Goal: Information Seeking & Learning: Learn about a topic

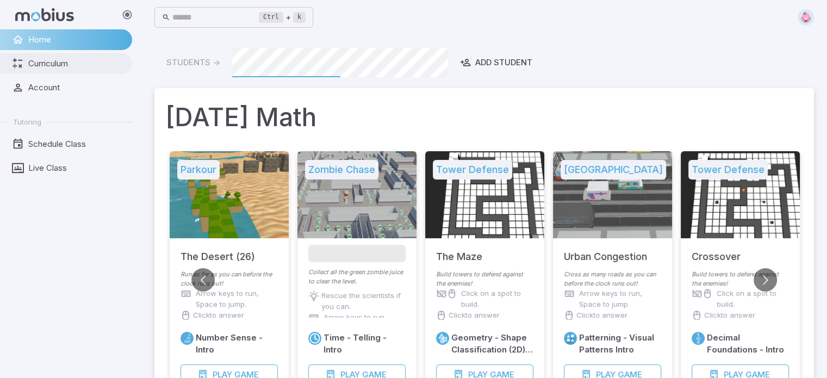
click at [60, 58] on span "Curriculum" at bounding box center [76, 64] width 96 height 12
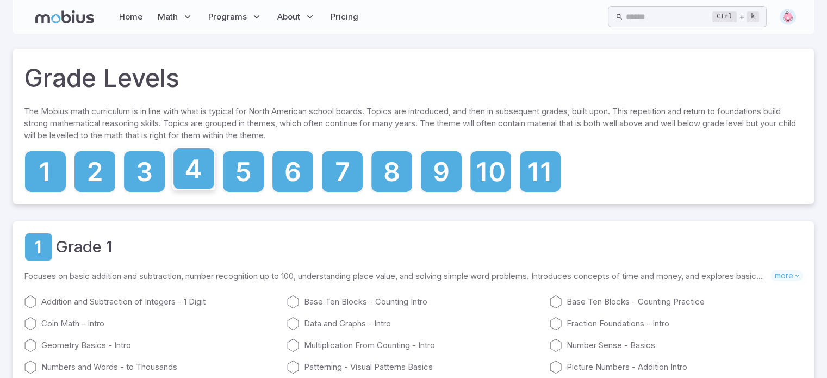
click at [189, 177] on icon at bounding box center [193, 168] width 41 height 41
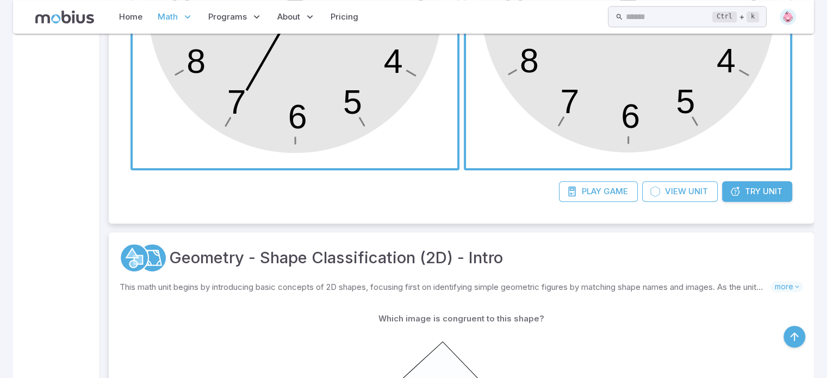
scroll to position [533, 0]
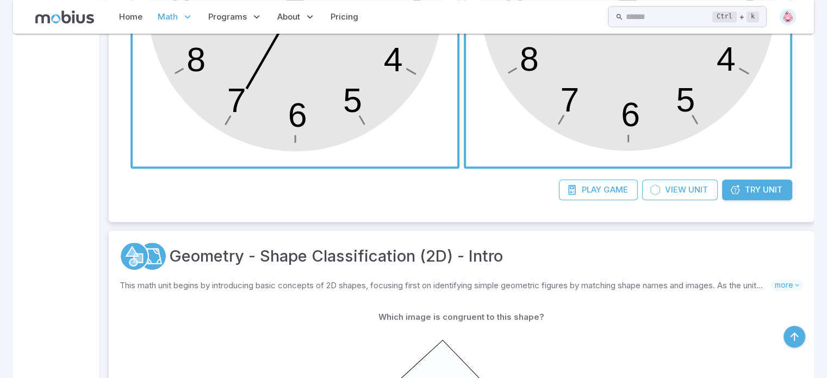
click at [292, 93] on span "button" at bounding box center [295, 4] width 325 height 325
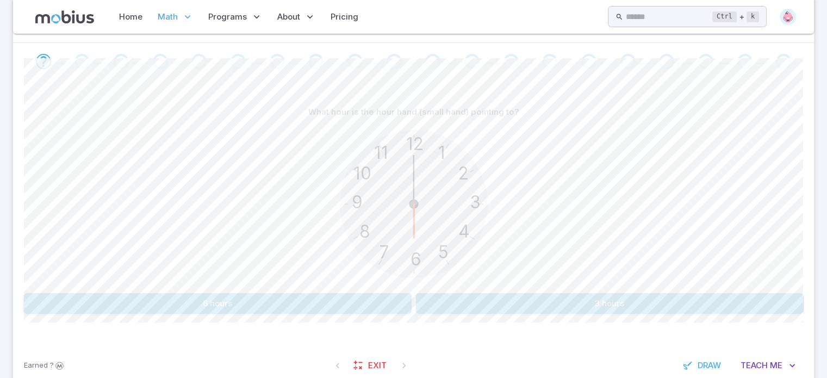
scroll to position [245, 0]
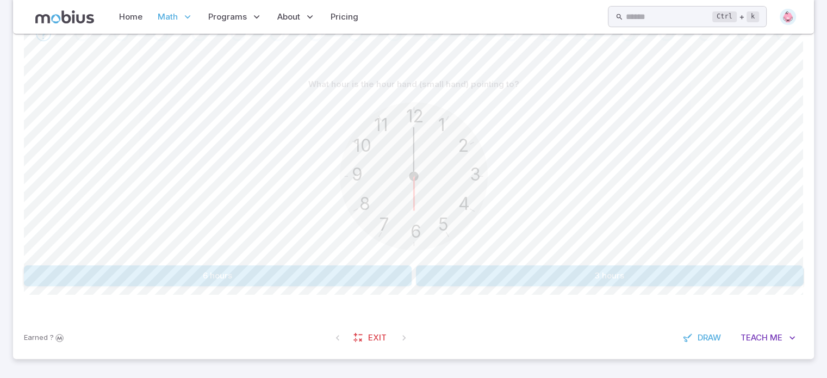
click at [338, 275] on button "6 hours" at bounding box center [218, 275] width 388 height 21
click at [331, 277] on button "9 hours" at bounding box center [218, 275] width 388 height 21
click at [522, 274] on button "2 hours" at bounding box center [610, 275] width 388 height 21
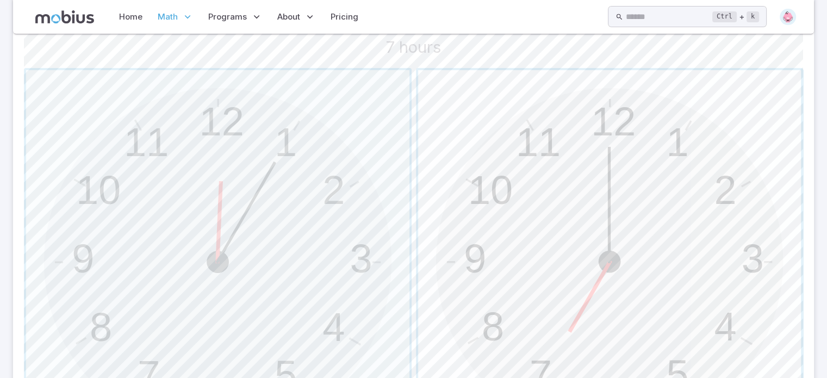
scroll to position [310, 0]
click at [648, 203] on span "button" at bounding box center [609, 260] width 383 height 383
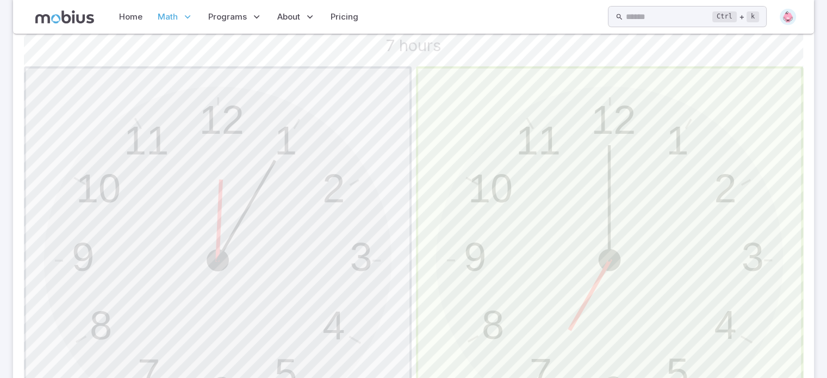
scroll to position [217, 0]
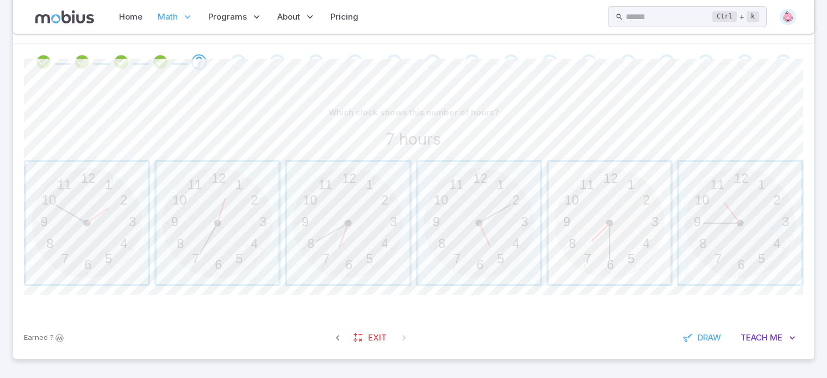
click at [615, 228] on span "button" at bounding box center [610, 223] width 122 height 122
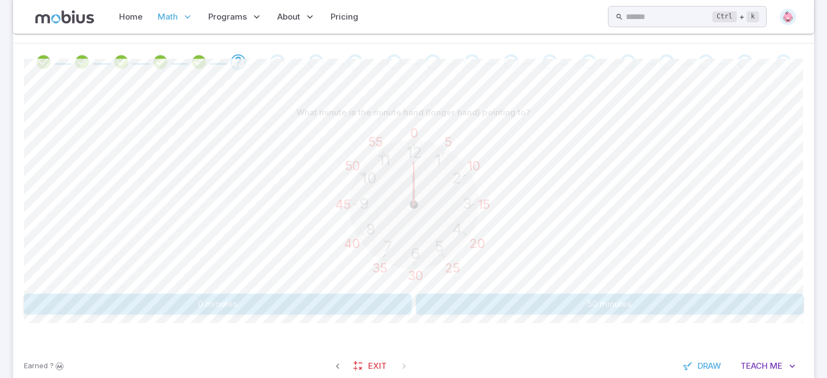
click at [292, 304] on button "0 minutes" at bounding box center [218, 304] width 388 height 21
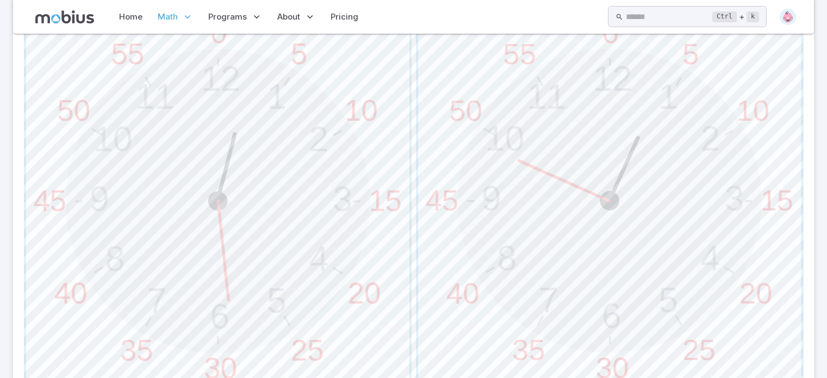
scroll to position [372, 0]
click at [562, 172] on span "button" at bounding box center [609, 198] width 383 height 383
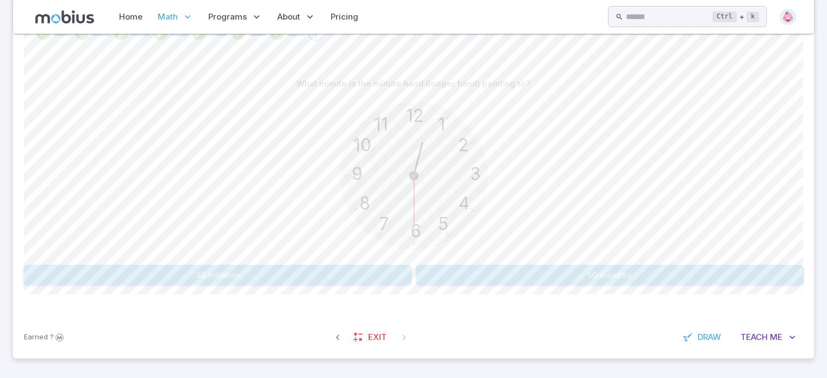
scroll to position [245, 0]
click at [235, 273] on button "30 minutes" at bounding box center [218, 275] width 388 height 21
click at [630, 273] on button "35 minutes" at bounding box center [610, 275] width 388 height 21
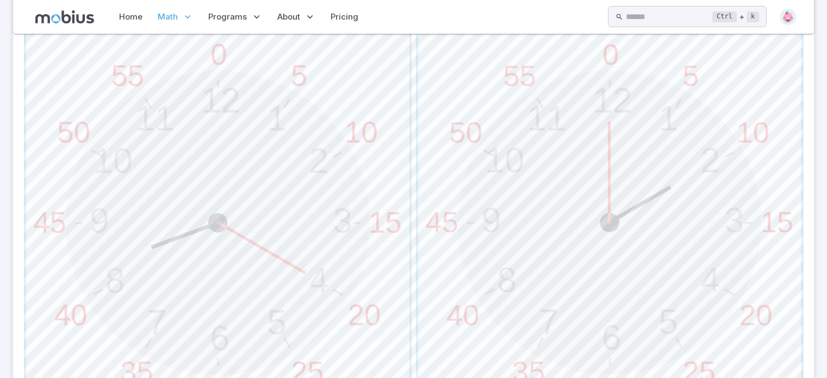
scroll to position [349, 0]
click at [291, 208] on span "button" at bounding box center [217, 221] width 383 height 383
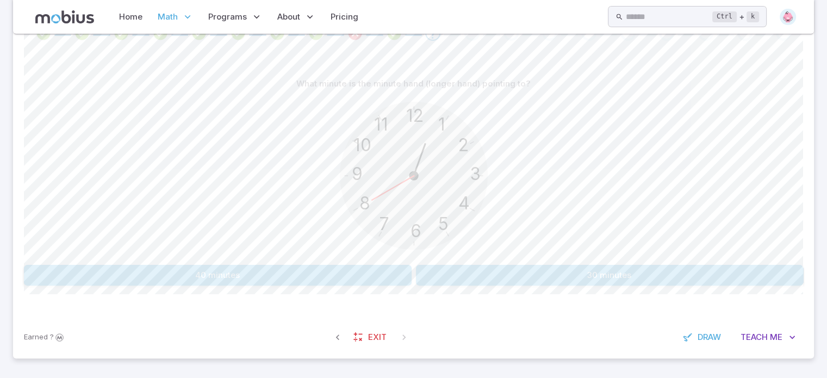
scroll to position [245, 0]
click at [291, 280] on button "40 minutes" at bounding box center [218, 275] width 388 height 21
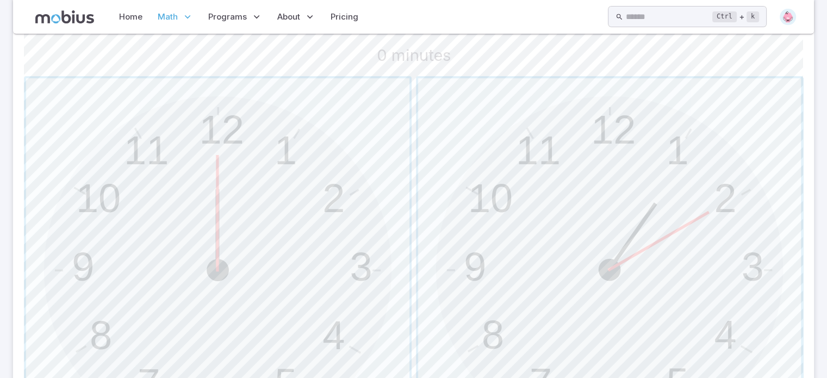
scroll to position [301, 0]
click at [264, 227] on span "button" at bounding box center [217, 269] width 383 height 383
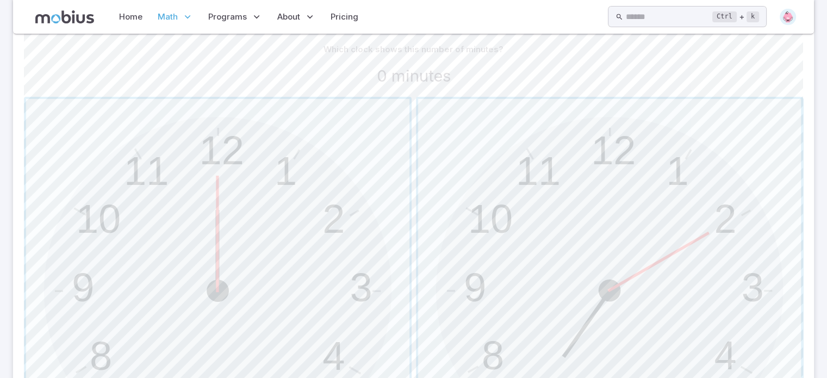
scroll to position [279, 0]
click at [241, 259] on span "button" at bounding box center [217, 291] width 383 height 383
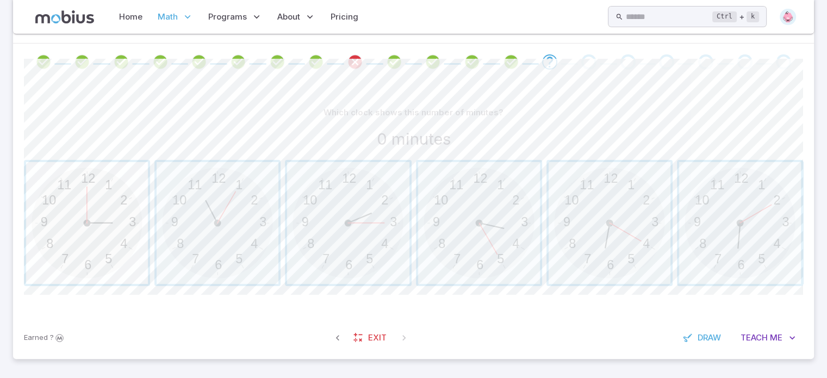
click at [80, 203] on span "button" at bounding box center [87, 223] width 122 height 122
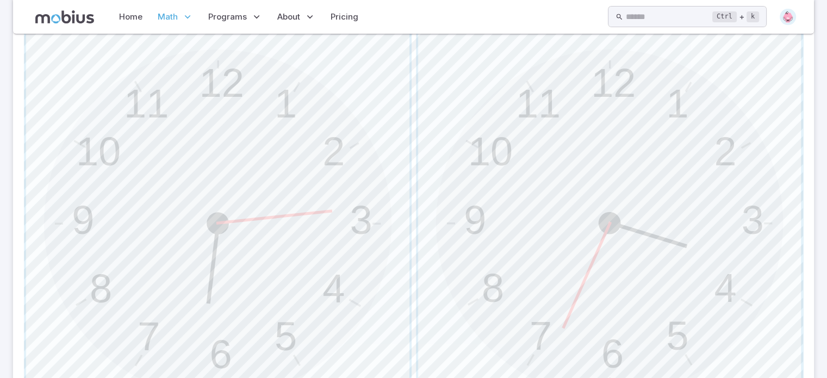
scroll to position [351, 0]
click at [266, 138] on span "button" at bounding box center [217, 219] width 383 height 383
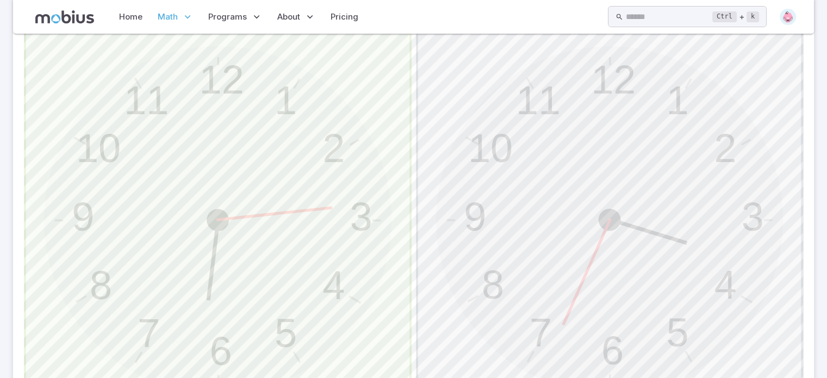
scroll to position [245, 0]
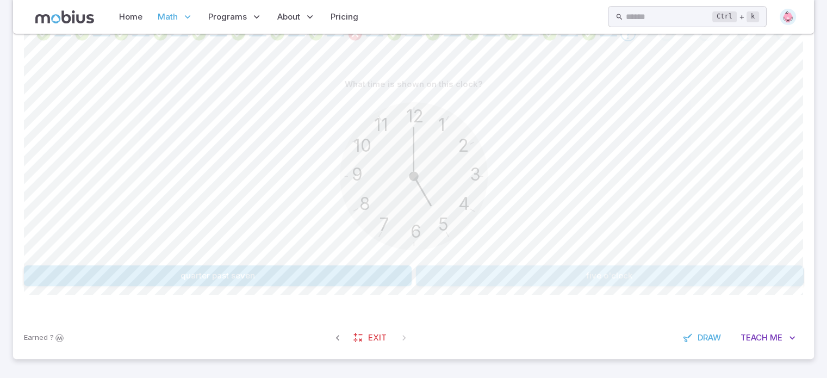
click at [613, 273] on button "five o'clock" at bounding box center [610, 275] width 388 height 21
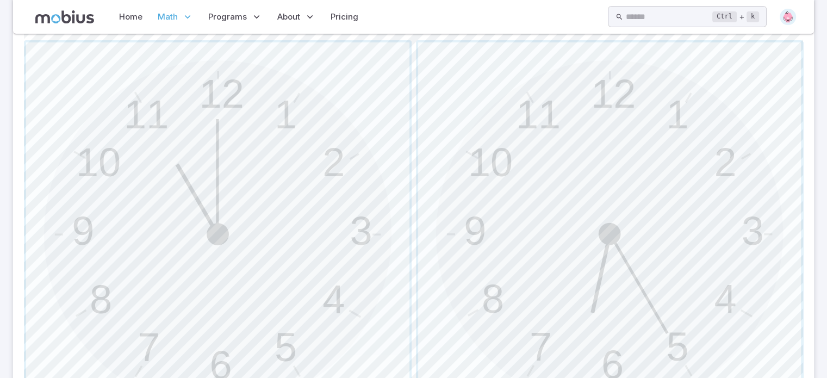
scroll to position [338, 0]
click at [207, 153] on span "button" at bounding box center [217, 232] width 383 height 383
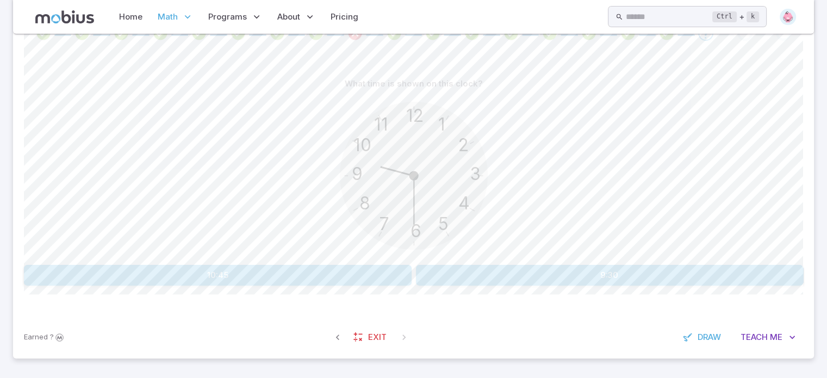
scroll to position [245, 0]
click at [627, 275] on button "9:30" at bounding box center [610, 275] width 388 height 21
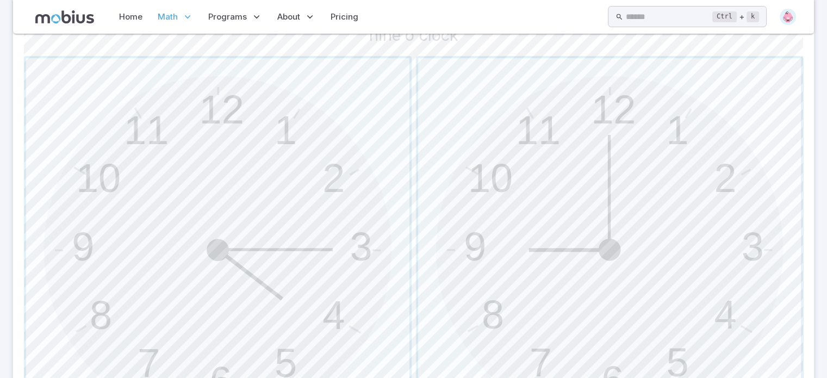
scroll to position [321, 0]
click at [522, 240] on span "button" at bounding box center [609, 249] width 383 height 383
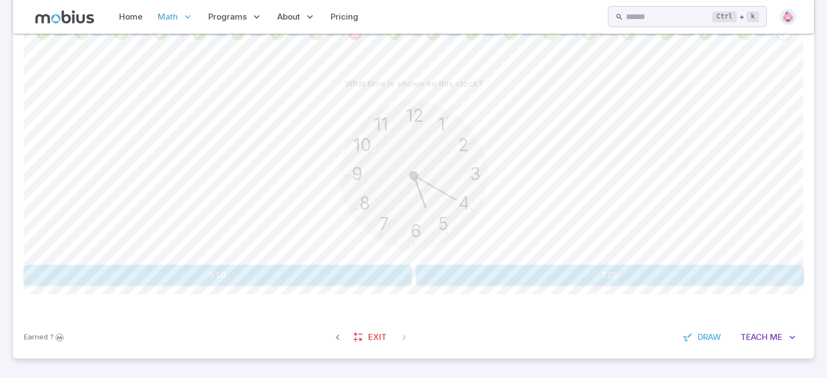
scroll to position [245, 0]
click at [258, 269] on button "5:20" at bounding box center [218, 275] width 388 height 21
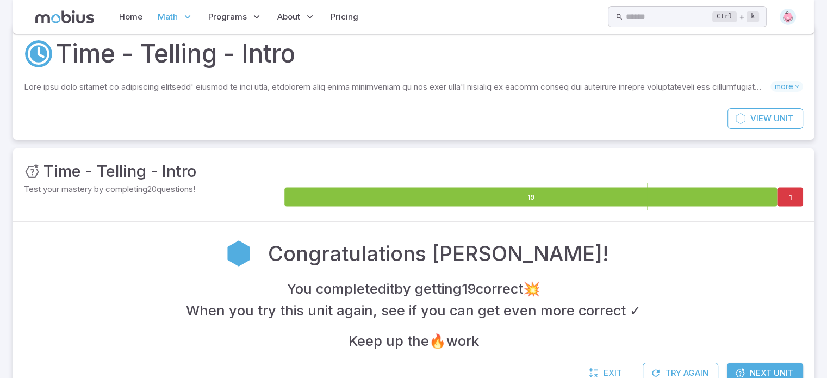
scroll to position [74, 0]
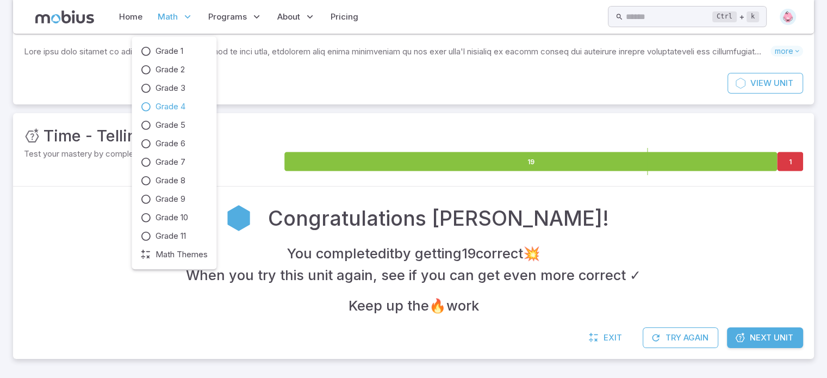
click at [176, 11] on span "Math" at bounding box center [168, 17] width 20 height 12
click at [165, 106] on span "Grade 4" at bounding box center [170, 107] width 30 height 12
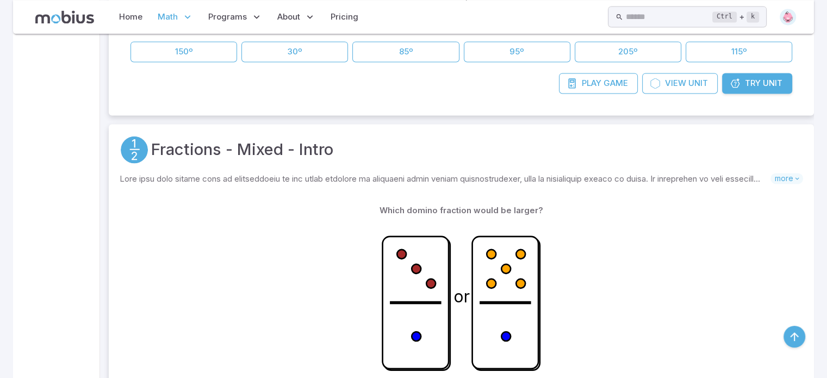
scroll to position [5731, 0]
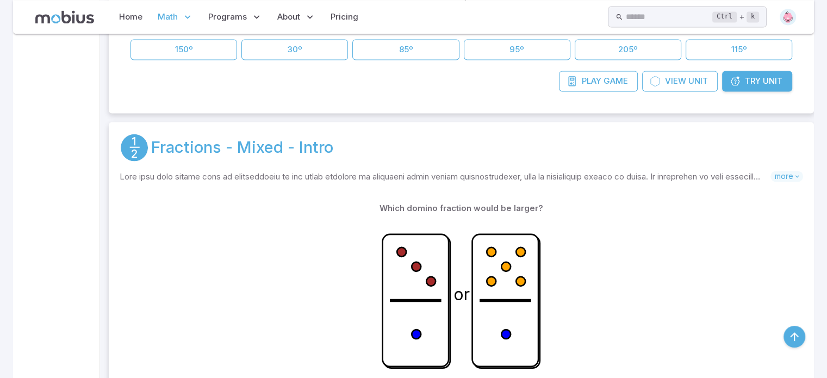
click at [287, 139] on link "Fractions - Mixed - Intro" at bounding box center [242, 147] width 182 height 24
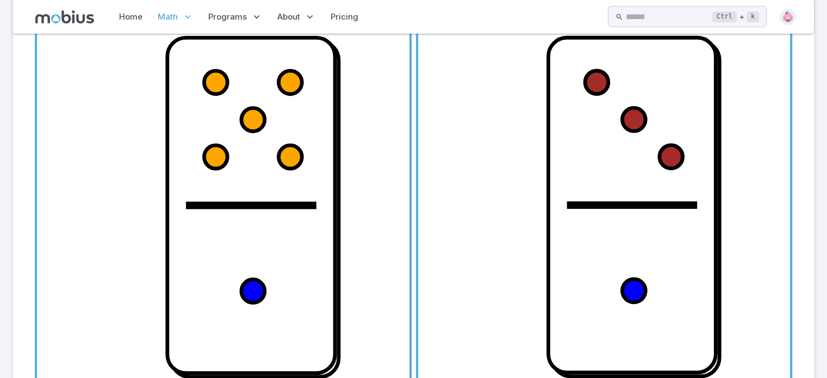
scroll to position [353, 0]
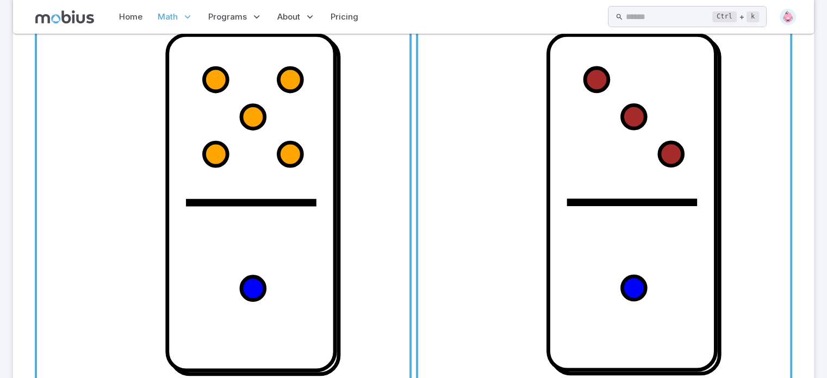
click at [259, 162] on span "button" at bounding box center [223, 202] width 372 height 372
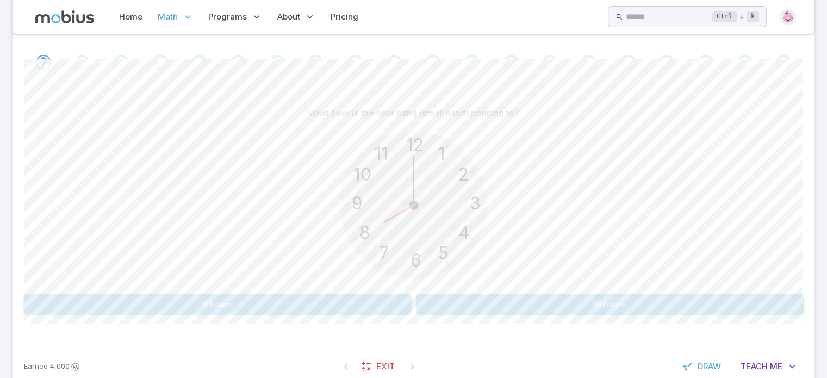
scroll to position [219, 0]
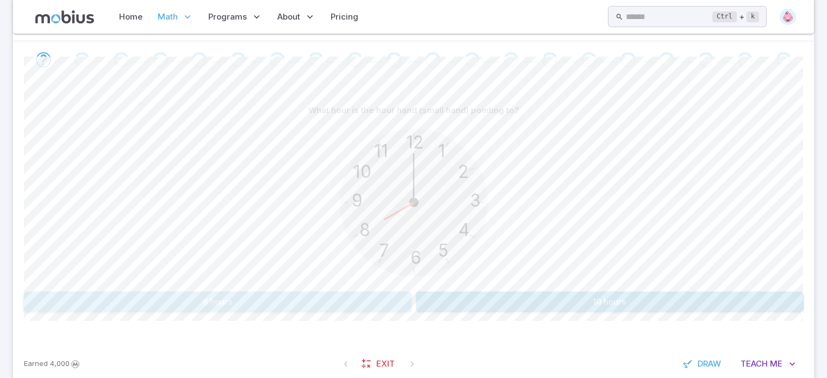
click at [242, 296] on button "8 hours" at bounding box center [218, 301] width 388 height 21
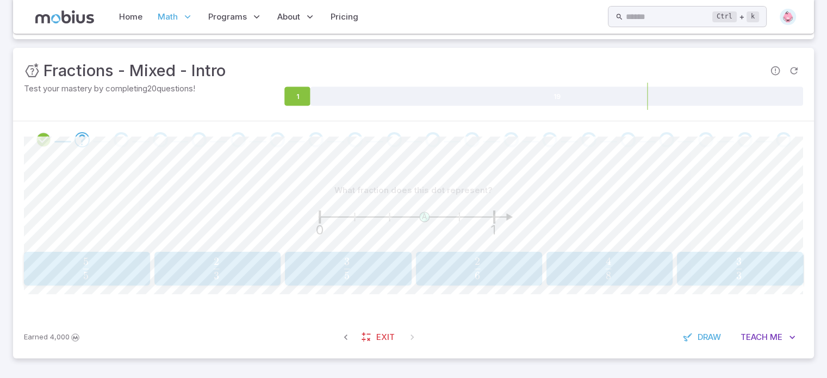
scroll to position [139, 0]
click at [782, 337] on span "Me" at bounding box center [776, 338] width 13 height 12
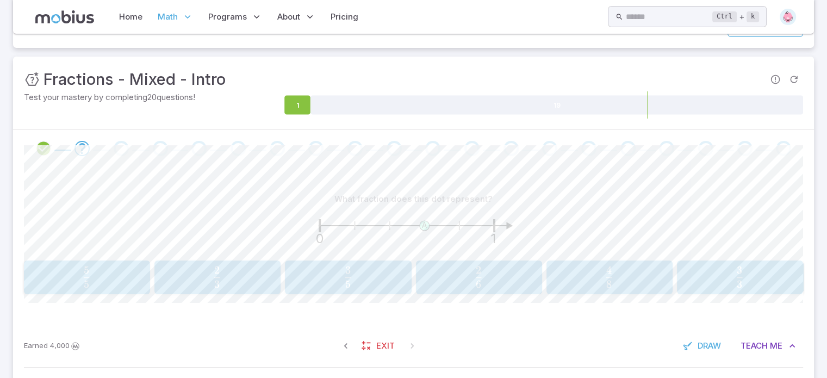
scroll to position [140, 0]
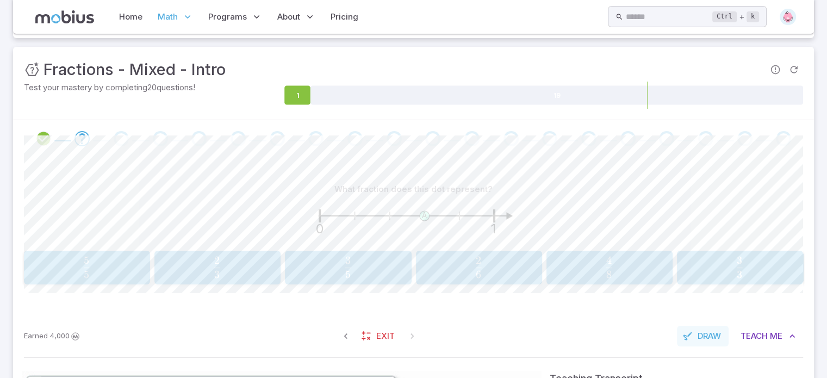
click at [709, 337] on span "Draw" at bounding box center [709, 336] width 23 height 12
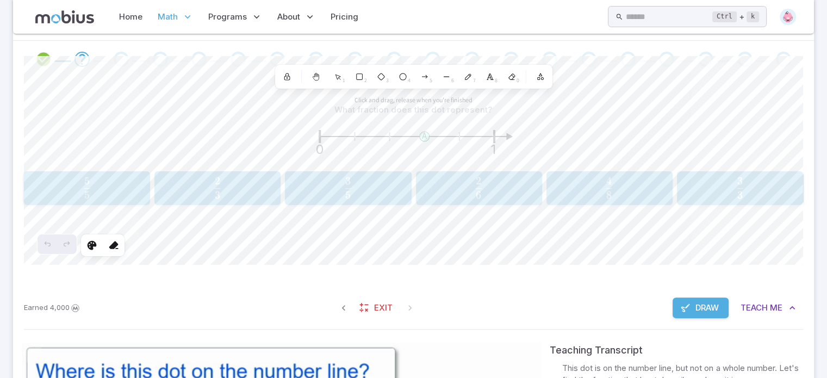
scroll to position [241, 0]
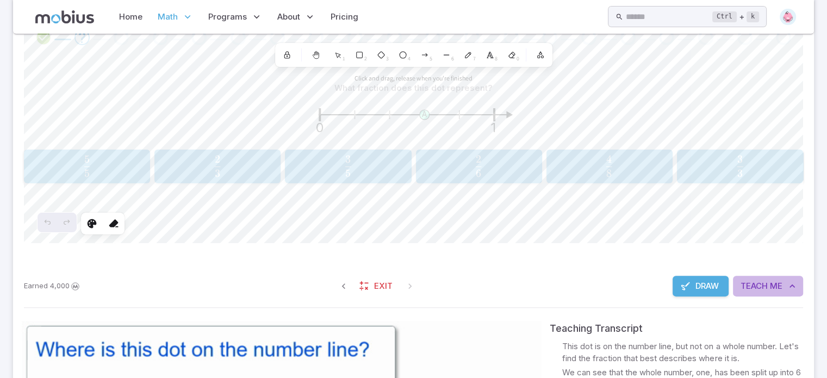
click at [751, 288] on span "Teach" at bounding box center [754, 286] width 27 height 12
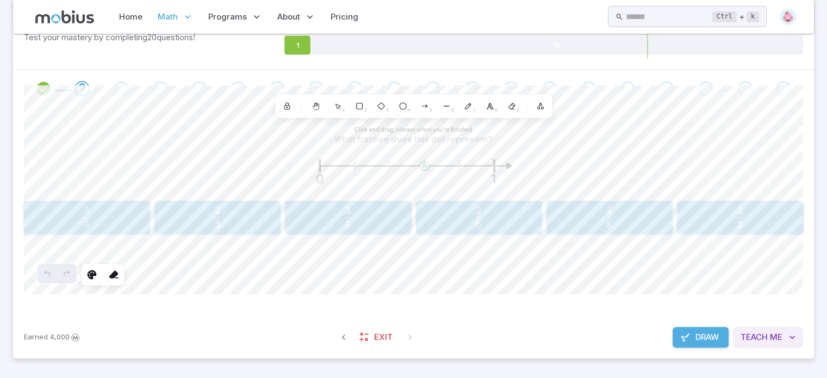
scroll to position [190, 0]
click at [761, 338] on span "Teach" at bounding box center [754, 338] width 27 height 12
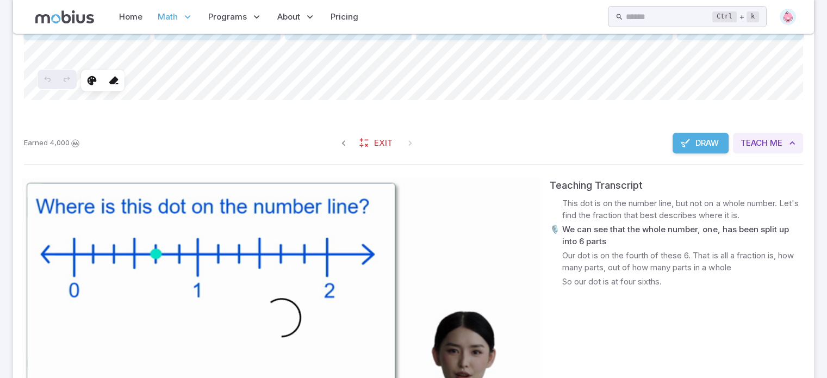
scroll to position [383, 0]
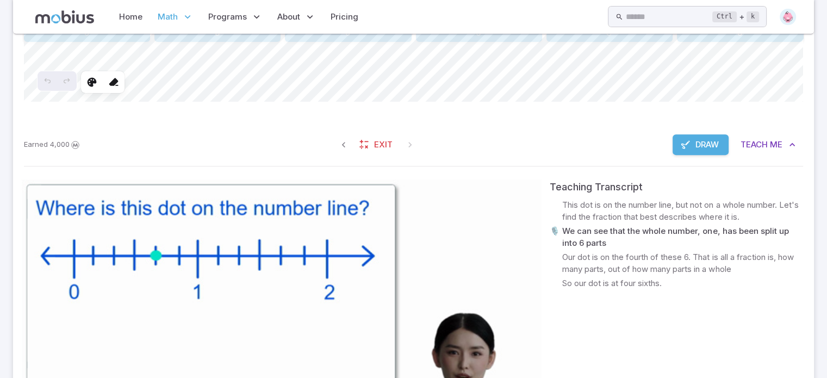
click at [341, 367] on video at bounding box center [281, 325] width 519 height 292
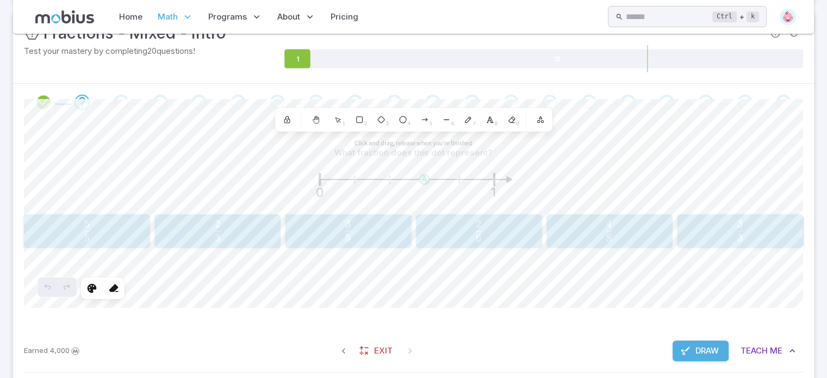
scroll to position [154, 0]
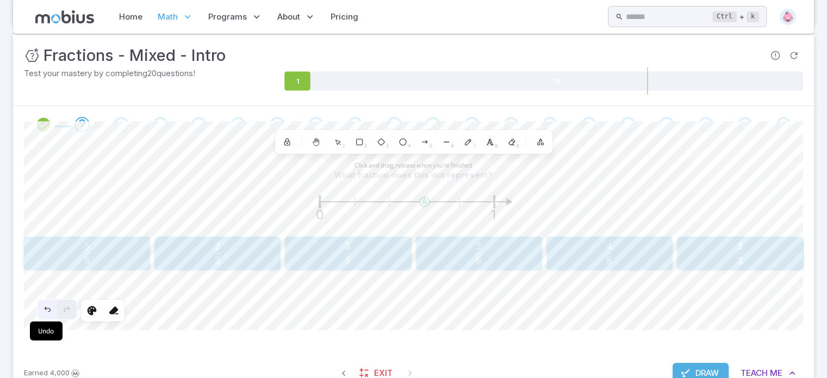
click at [54, 313] on div "Undo" at bounding box center [48, 310] width 20 height 20
click at [287, 144] on icon at bounding box center [286, 143] width 5 height 4
click at [312, 138] on icon at bounding box center [316, 142] width 9 height 9
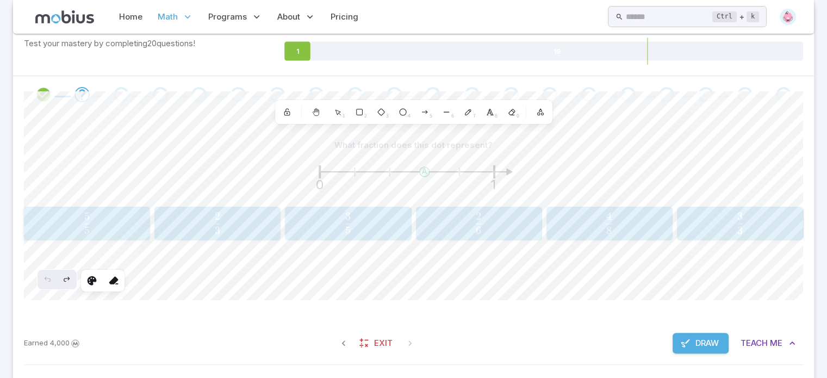
scroll to position [184, 0]
click at [770, 339] on span "Me" at bounding box center [776, 344] width 13 height 12
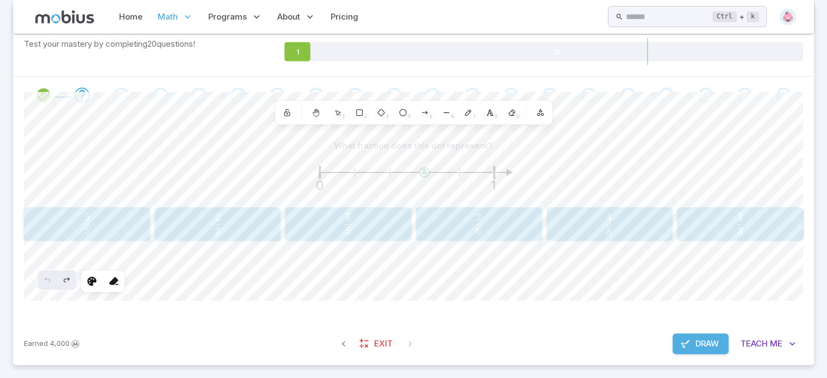
click at [709, 345] on span "Draw" at bounding box center [706, 344] width 23 height 12
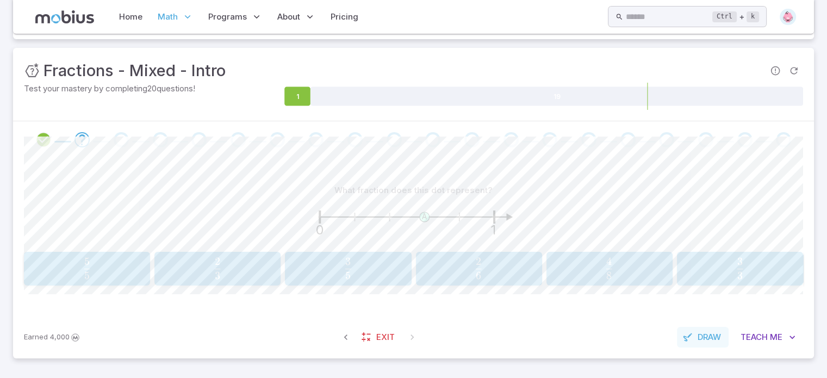
scroll to position [139, 0]
click at [219, 267] on span "2" at bounding box center [218, 261] width 6 height 13
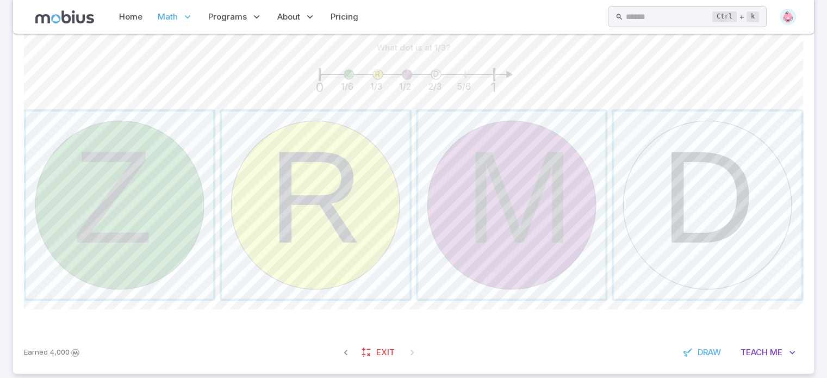
scroll to position [296, 0]
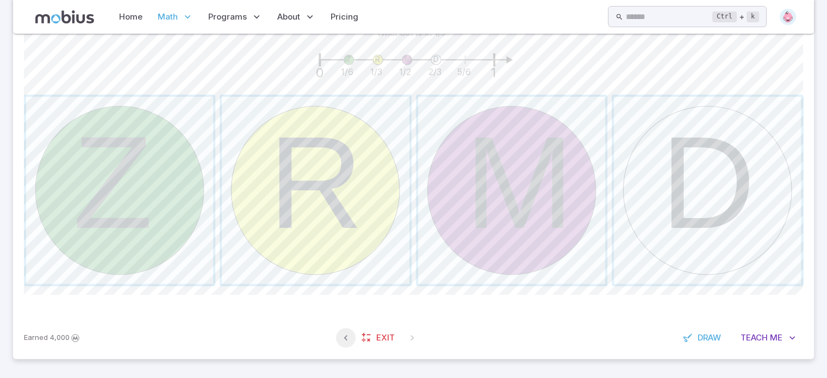
click at [344, 339] on icon "button" at bounding box center [345, 337] width 11 height 11
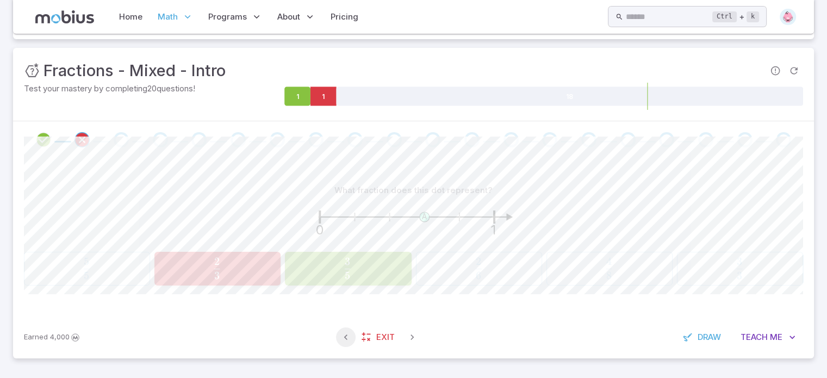
scroll to position [139, 0]
click at [773, 337] on span "Me" at bounding box center [776, 338] width 13 height 12
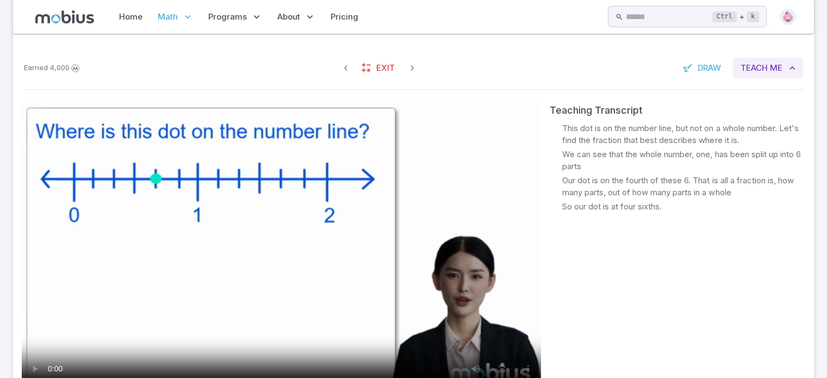
scroll to position [410, 0]
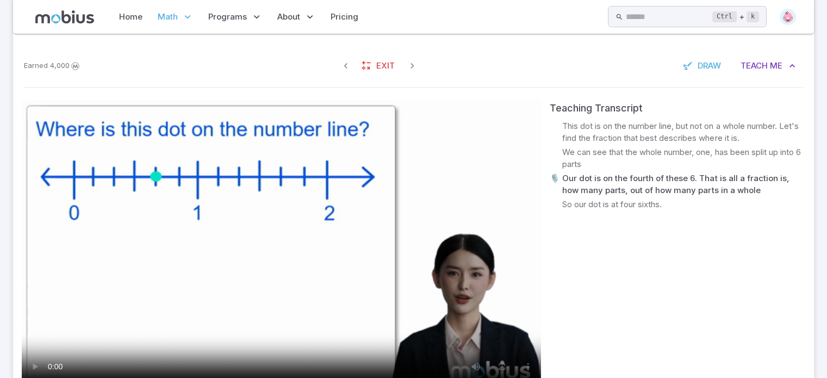
click at [226, 249] on video at bounding box center [281, 247] width 519 height 292
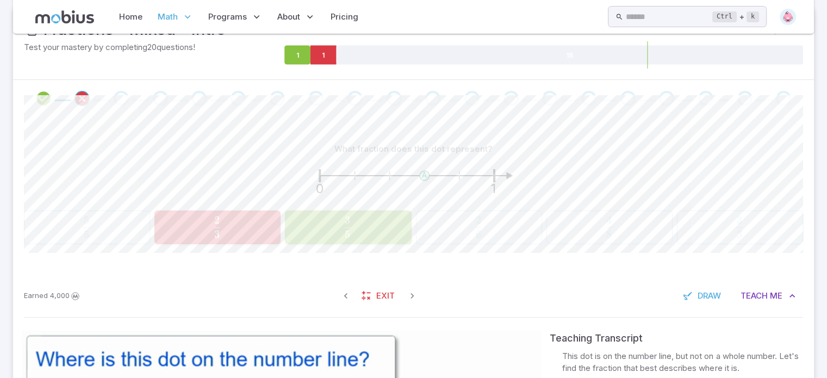
scroll to position [195, 0]
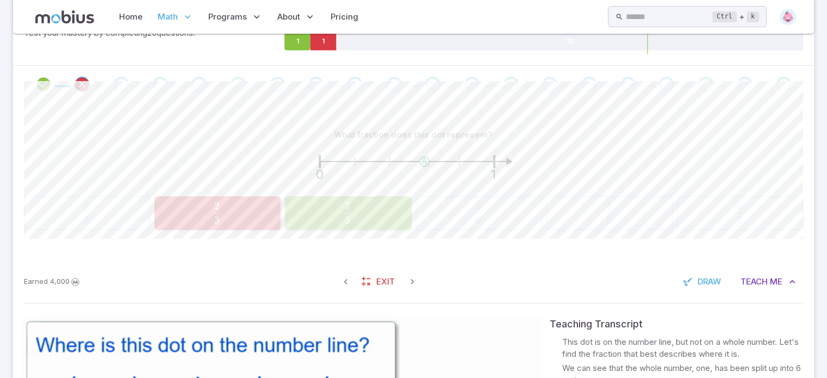
click at [363, 217] on span "5 3 ​" at bounding box center [347, 213] width 111 height 22
click at [409, 280] on icon "button" at bounding box center [412, 281] width 11 height 11
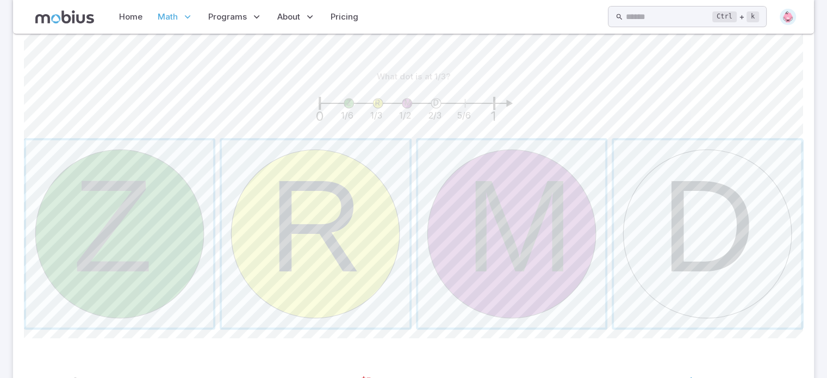
scroll to position [254, 0]
click at [294, 195] on span "button" at bounding box center [315, 232] width 187 height 187
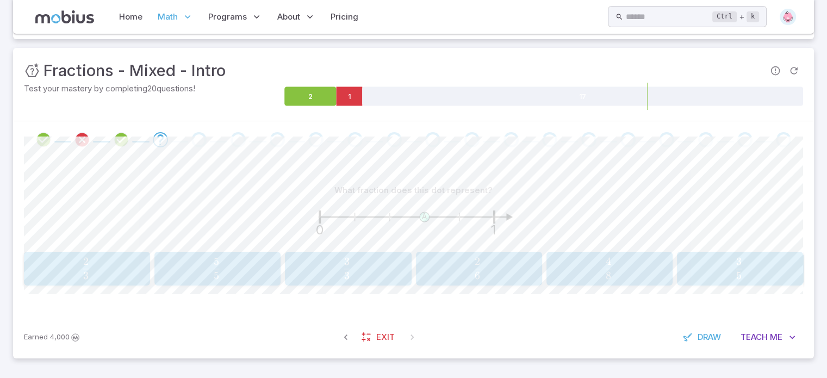
scroll to position [139, 0]
click at [740, 268] on span "5 3" at bounding box center [739, 265] width 6 height 15
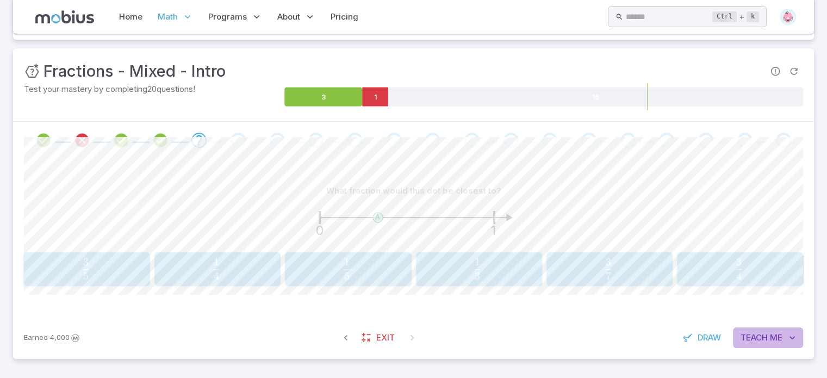
click at [763, 338] on span "Teach" at bounding box center [754, 338] width 27 height 12
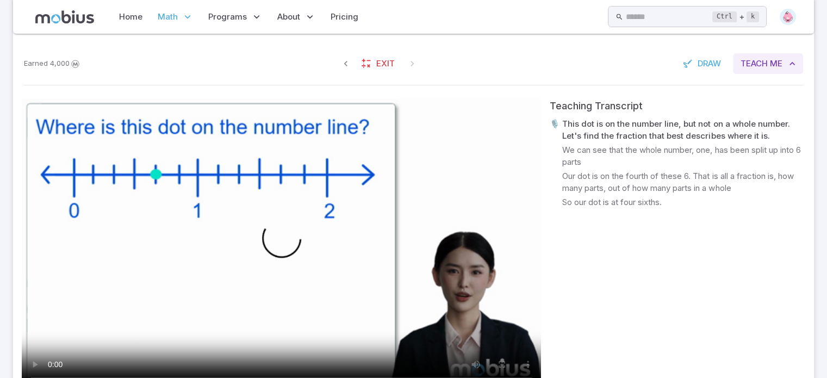
scroll to position [411, 0]
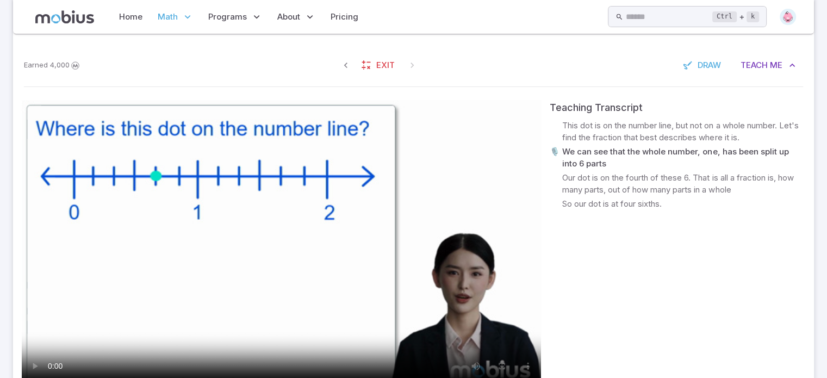
click at [279, 277] on video at bounding box center [281, 246] width 519 height 292
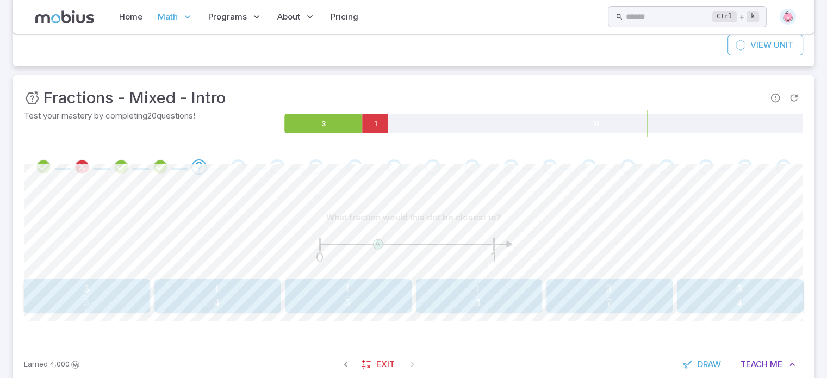
scroll to position [108, 0]
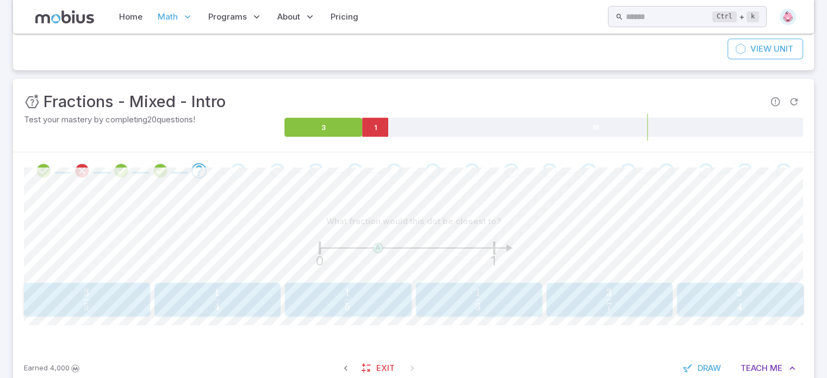
click at [483, 304] on span "3 1 ​" at bounding box center [477, 299] width 111 height 22
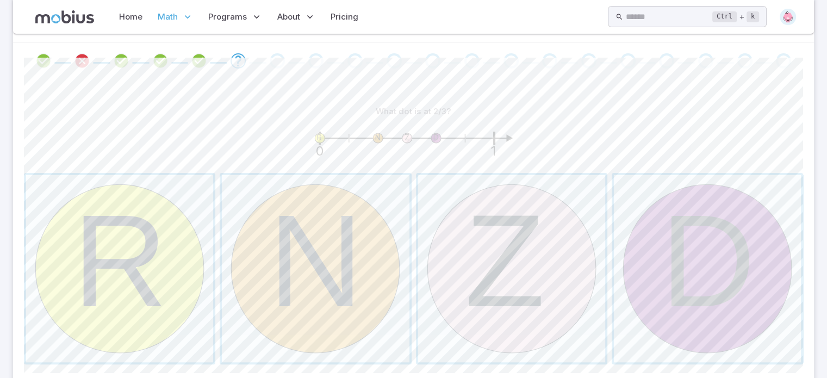
scroll to position [222, 0]
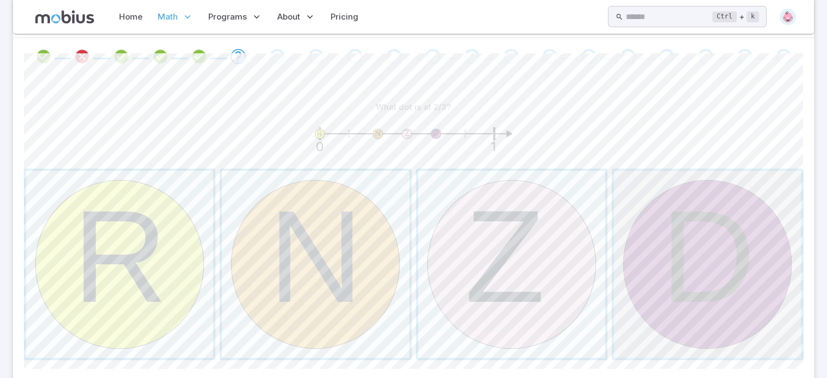
click at [668, 270] on span "button" at bounding box center [707, 264] width 187 height 187
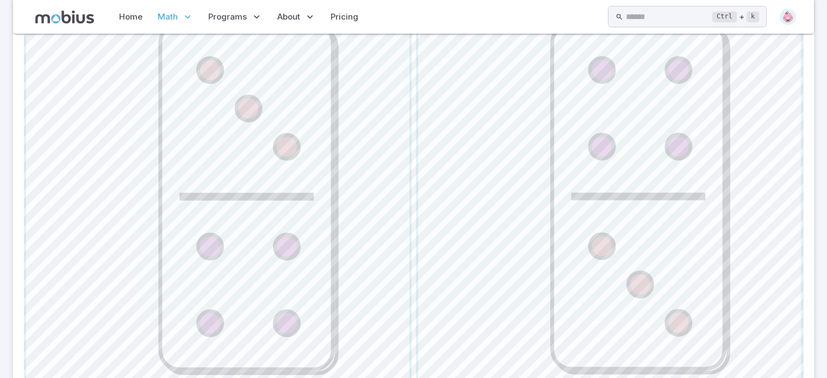
scroll to position [507, 0]
click at [645, 194] on span "button" at bounding box center [609, 197] width 383 height 383
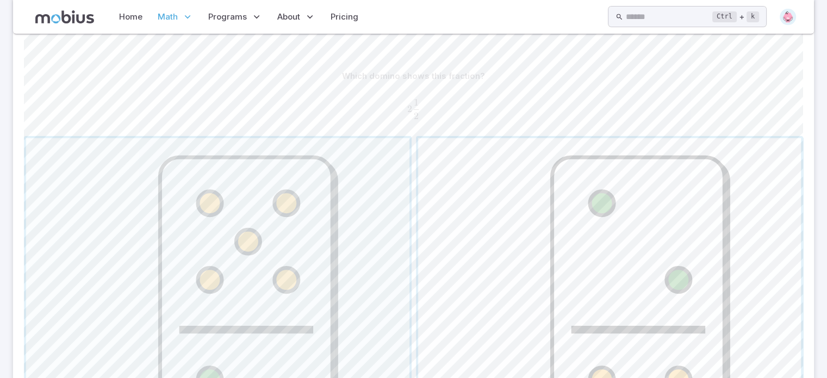
scroll to position [253, 0]
click at [304, 242] on span "button" at bounding box center [217, 330] width 383 height 383
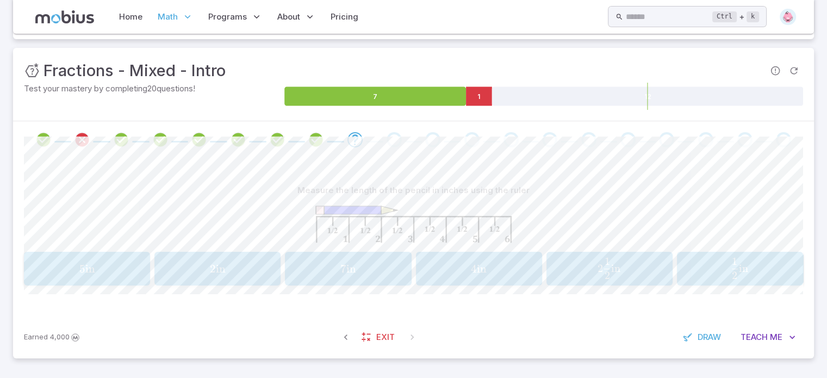
scroll to position [139, 0]
click at [783, 14] on img at bounding box center [788, 17] width 16 height 16
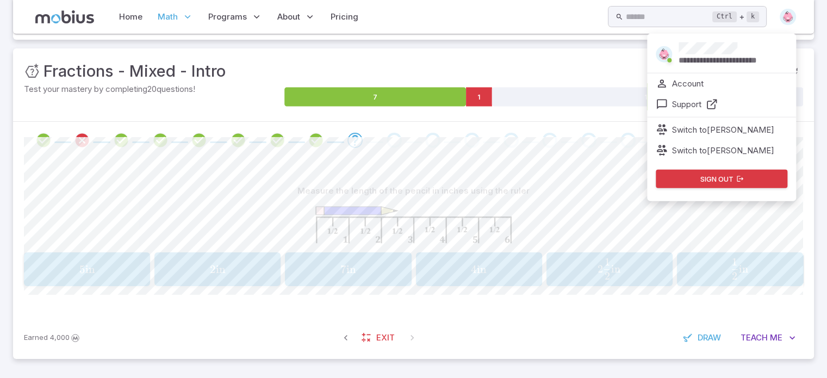
click at [720, 129] on p "Switch to [PERSON_NAME]" at bounding box center [723, 130] width 102 height 12
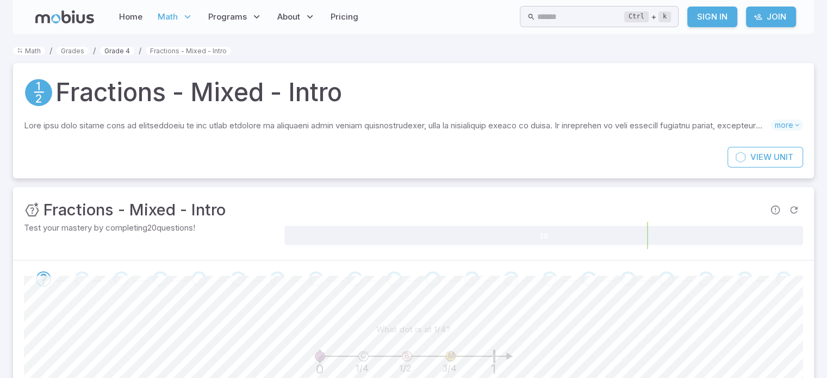
click at [117, 51] on link "Grade 4" at bounding box center [117, 51] width 34 height 8
